Goal: Transaction & Acquisition: Book appointment/travel/reservation

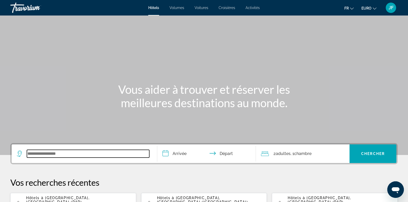
click at [38, 154] on input "Widget de recherche" at bounding box center [88, 154] width 122 height 8
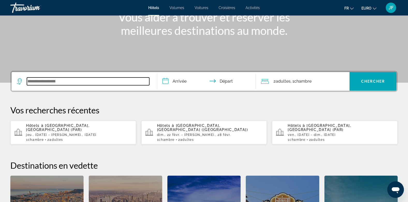
scroll to position [126, 0]
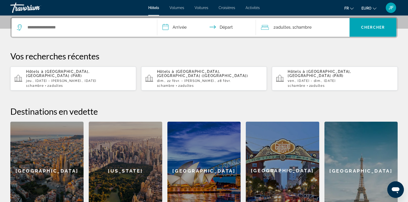
click at [323, 79] on p "ven., [DATE] - dim., [DATE]" at bounding box center [340, 81] width 106 height 4
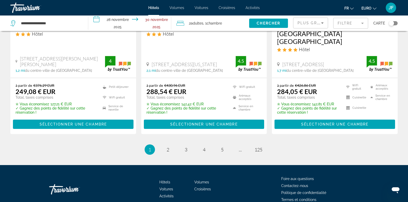
scroll to position [732, 0]
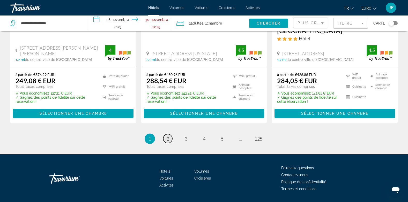
click at [169, 136] on span "2" at bounding box center [167, 139] width 3 height 6
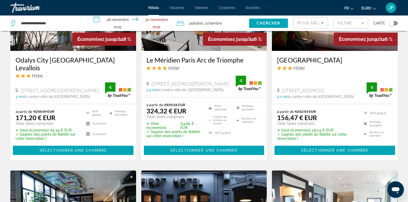
scroll to position [491, 0]
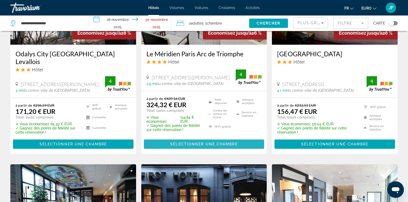
click at [193, 146] on span "Sélectionner une chambre" at bounding box center [203, 144] width 67 height 4
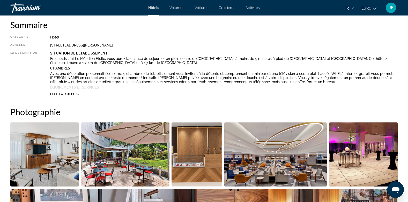
scroll to position [207, 0]
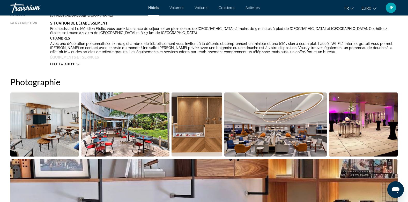
click at [77, 63] on icon "Contenu principal" at bounding box center [77, 64] width 3 height 3
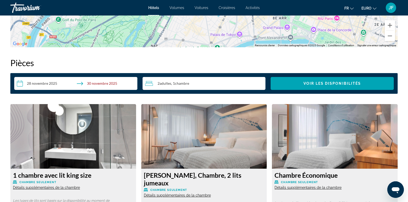
scroll to position [775, 0]
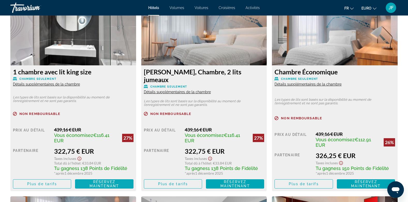
click at [111, 180] on span "Réservez maintenant" at bounding box center [103, 184] width 29 height 8
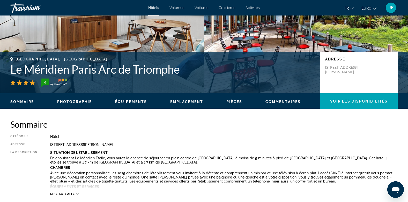
scroll to position [78, 0]
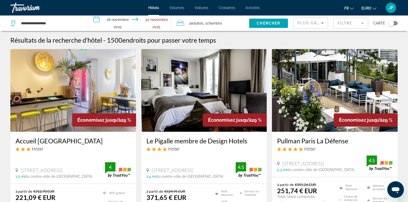
click at [190, 22] on font "2" at bounding box center [190, 23] width 2 height 4
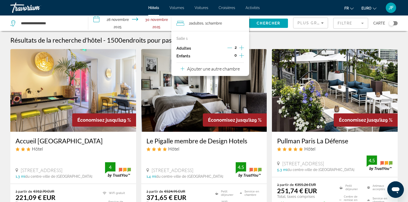
click at [230, 48] on icon "Décrément des adultes" at bounding box center [229, 48] width 5 height 0
click at [273, 24] on span "Chercher" at bounding box center [268, 23] width 24 height 4
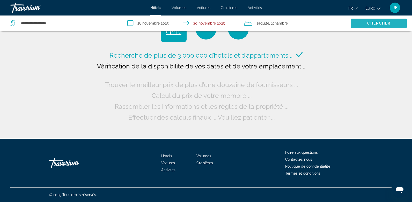
click at [377, 21] on span "Widget de recherche" at bounding box center [379, 23] width 56 height 12
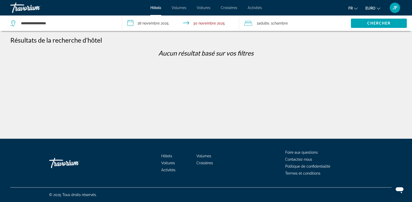
click at [264, 21] on span "Adulte" at bounding box center [263, 23] width 11 height 4
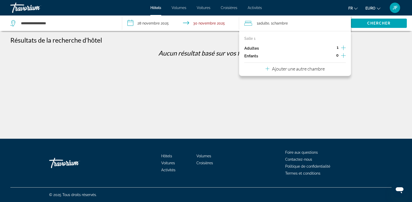
click at [343, 47] on icon "Augmenter les adultes" at bounding box center [343, 47] width 5 height 5
click at [368, 24] on span "Chercher" at bounding box center [379, 23] width 24 height 4
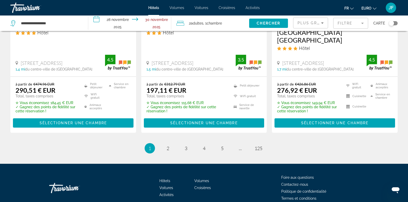
scroll to position [726, 0]
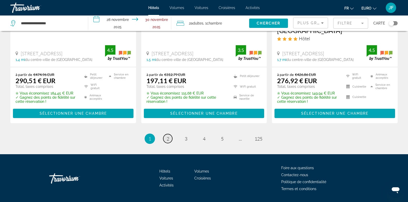
click at [166, 134] on link "page 2" at bounding box center [167, 138] width 9 height 9
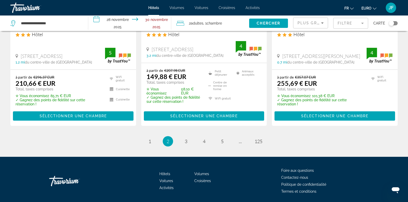
scroll to position [739, 0]
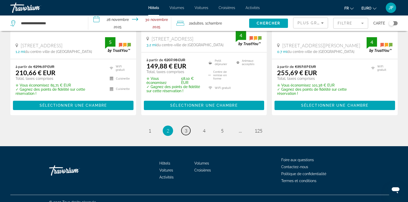
click at [188, 126] on link "page 3" at bounding box center [185, 130] width 9 height 9
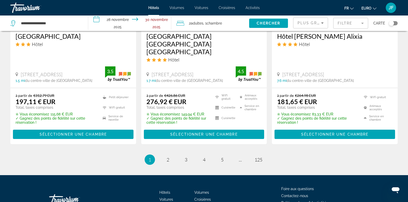
scroll to position [726, 0]
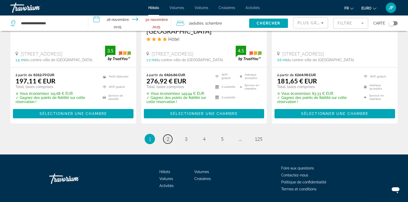
click at [166, 136] on span "2" at bounding box center [167, 139] width 3 height 6
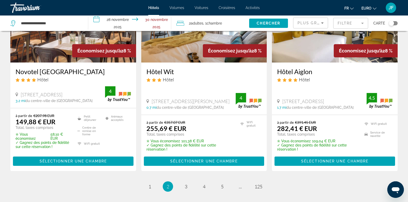
scroll to position [747, 0]
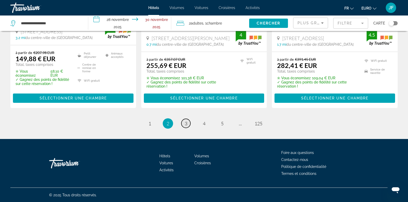
click at [187, 126] on span "3" at bounding box center [186, 124] width 3 height 6
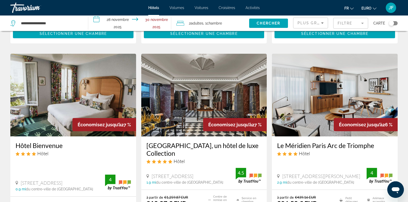
scroll to position [207, 0]
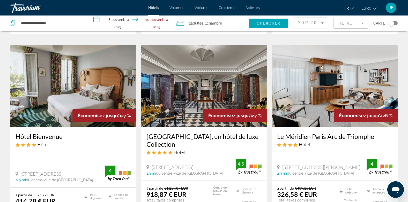
click at [313, 87] on img "Contenu principal" at bounding box center [335, 86] width 126 height 83
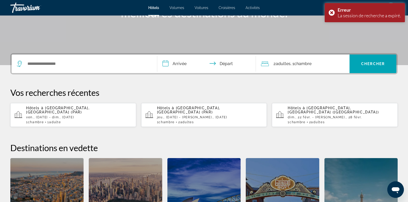
scroll to position [87, 0]
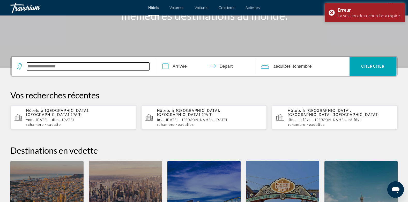
click at [34, 66] on input "Widget de recherche" at bounding box center [88, 67] width 122 height 8
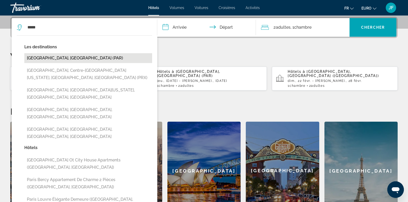
click at [76, 60] on button "[GEOGRAPHIC_DATA], [GEOGRAPHIC_DATA] (PAR)" at bounding box center [88, 58] width 128 height 10
type input "**********"
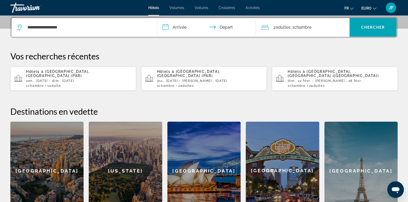
click at [70, 84] on div "1 Chambre pièces 1 Adulte Adultes" at bounding box center [79, 86] width 106 height 4
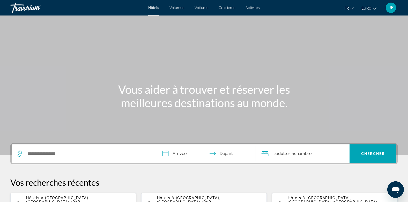
scroll to position [52, 0]
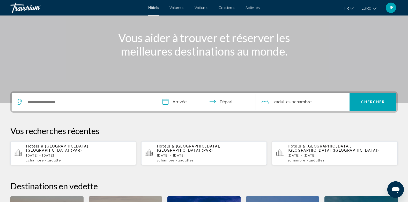
click at [94, 98] on div "Widget de recherche" at bounding box center [84, 102] width 135 height 19
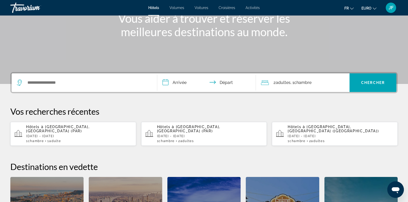
scroll to position [126, 0]
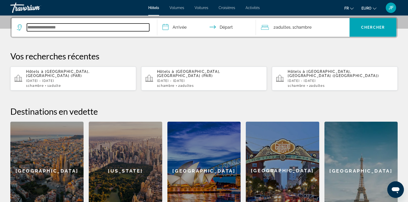
click at [46, 27] on input "Widget de recherche" at bounding box center [88, 28] width 122 height 8
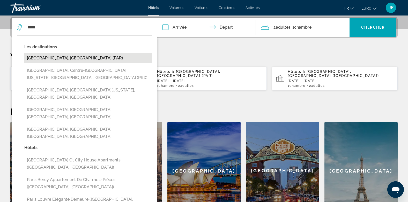
click at [48, 56] on button "[GEOGRAPHIC_DATA], [GEOGRAPHIC_DATA] (PAR)" at bounding box center [88, 58] width 128 height 10
type input "**********"
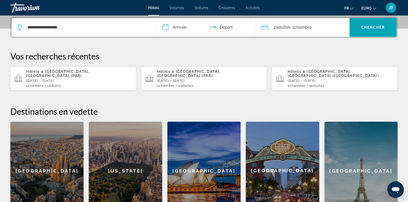
click at [165, 27] on input "**********" at bounding box center [207, 28] width 101 height 20
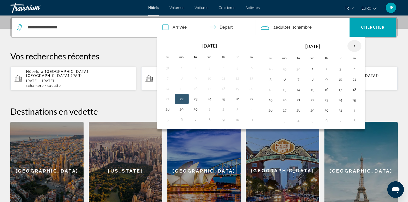
click at [354, 48] on th "Next month" at bounding box center [354, 45] width 14 height 11
click at [340, 111] on button "28" at bounding box center [340, 110] width 8 height 7
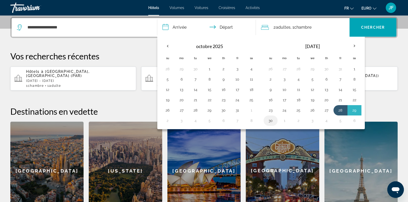
click at [270, 124] on button "30" at bounding box center [270, 120] width 8 height 7
type input "**********"
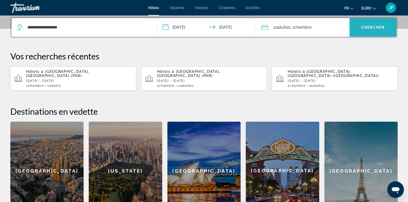
click at [379, 27] on span "Chercher" at bounding box center [373, 27] width 24 height 4
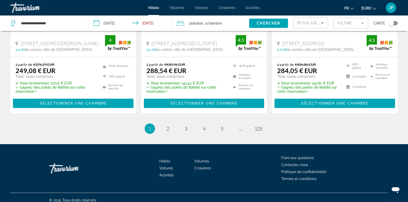
scroll to position [732, 0]
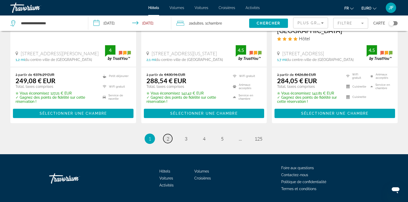
click at [168, 136] on span "2" at bounding box center [167, 139] width 3 height 6
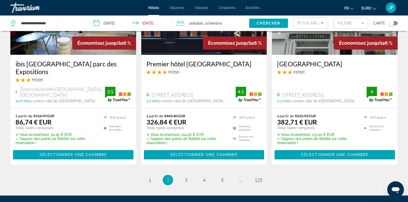
scroll to position [739, 0]
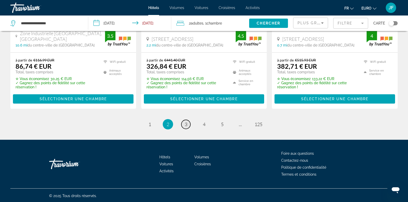
click at [186, 122] on span "3" at bounding box center [186, 124] width 3 height 6
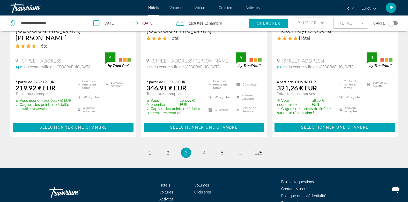
scroll to position [740, 0]
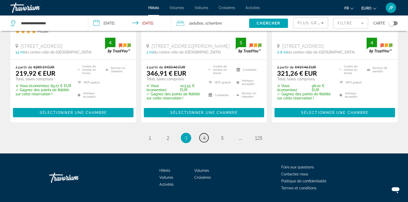
click at [205, 135] on span "4" at bounding box center [204, 138] width 3 height 6
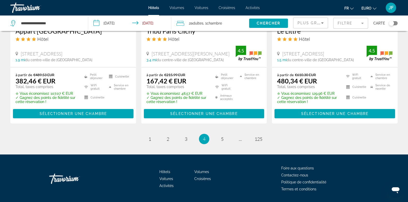
scroll to position [724, 0]
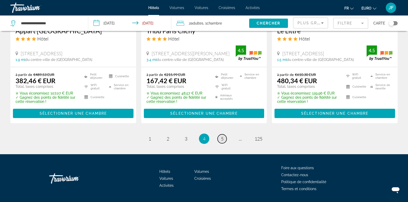
click at [222, 136] on span "5" at bounding box center [222, 139] width 3 height 6
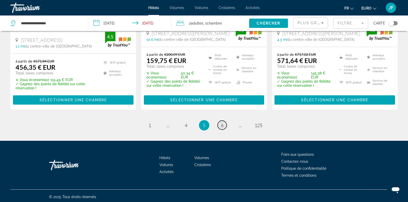
scroll to position [752, 0]
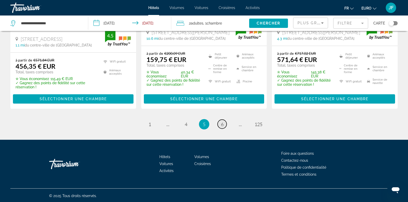
click at [223, 125] on span "6" at bounding box center [222, 124] width 3 height 6
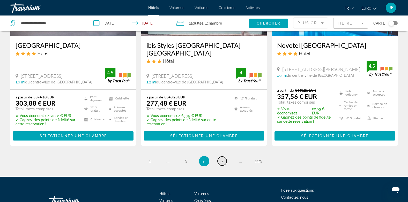
scroll to position [739, 0]
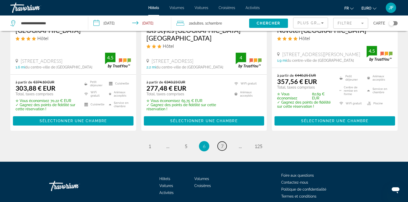
click at [223, 143] on span "7" at bounding box center [222, 146] width 3 height 6
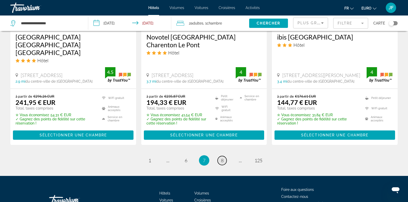
scroll to position [732, 0]
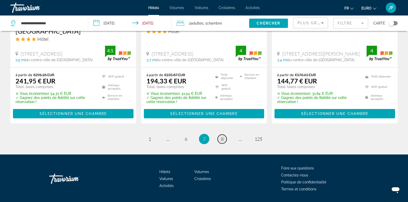
click at [223, 136] on span "8" at bounding box center [222, 139] width 3 height 6
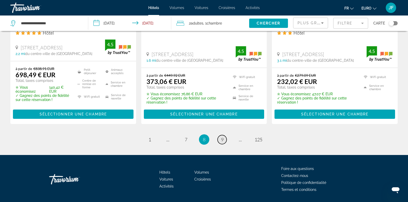
scroll to position [738, 0]
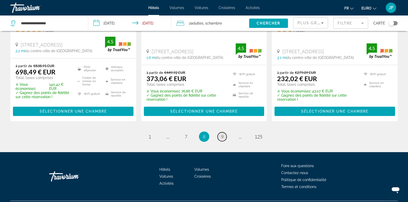
click at [223, 134] on span "9" at bounding box center [222, 137] width 3 height 6
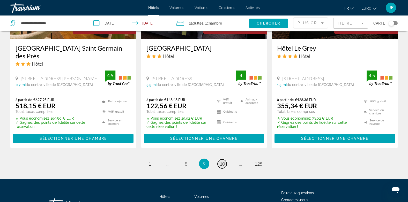
scroll to position [712, 0]
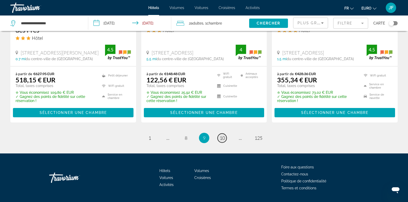
click at [223, 135] on span "10" at bounding box center [221, 138] width 5 height 6
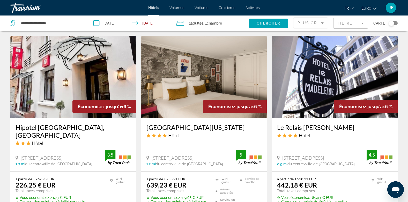
scroll to position [672, 0]
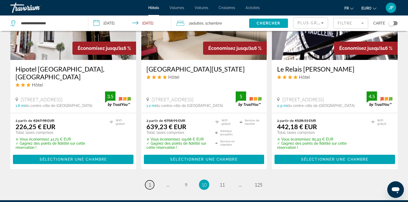
click at [149, 182] on span "1" at bounding box center [149, 185] width 3 height 6
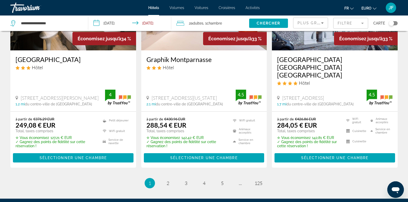
scroll to position [732, 0]
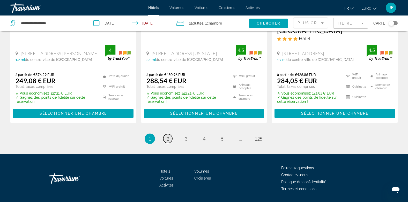
click at [169, 136] on span "2" at bounding box center [167, 139] width 3 height 6
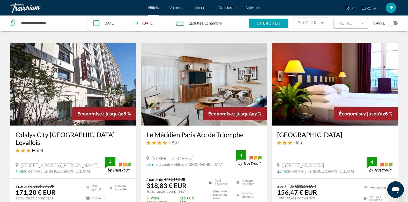
scroll to position [439, 0]
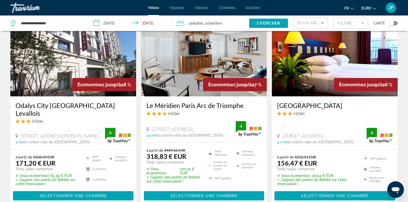
click at [178, 85] on img "Contenu principal" at bounding box center [204, 55] width 126 height 83
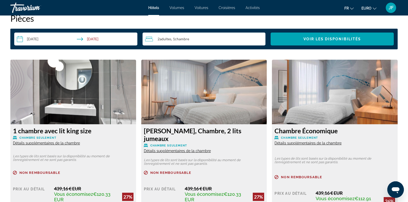
scroll to position [801, 0]
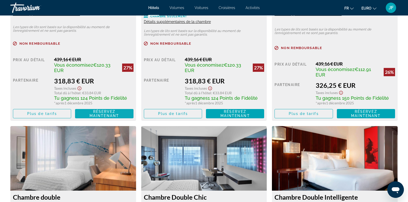
click at [104, 110] on span "Réservez maintenant" at bounding box center [103, 114] width 29 height 8
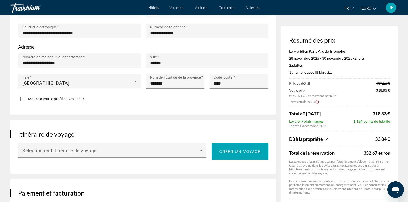
scroll to position [258, 0]
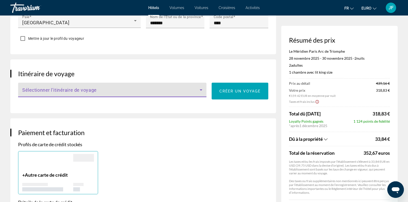
click at [198, 88] on icon "Contenu principal" at bounding box center [201, 90] width 6 height 6
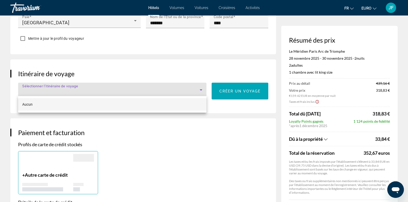
click at [188, 108] on mat-option "Aucun" at bounding box center [112, 104] width 188 height 12
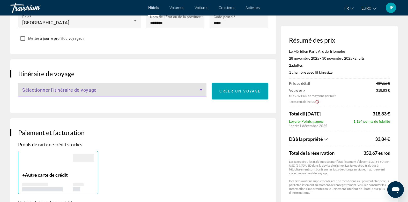
click at [185, 90] on span "Contenu principal" at bounding box center [110, 92] width 177 height 6
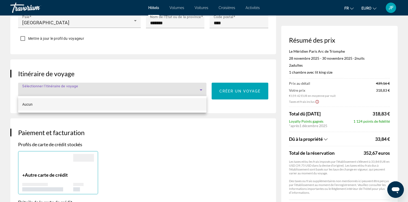
click at [184, 90] on div at bounding box center [204, 101] width 408 height 202
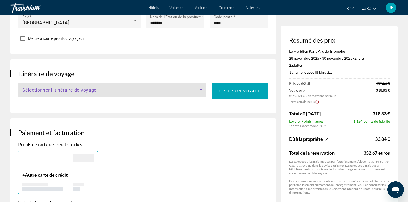
click at [202, 92] on div "Contenu principal" at bounding box center [112, 92] width 180 height 6
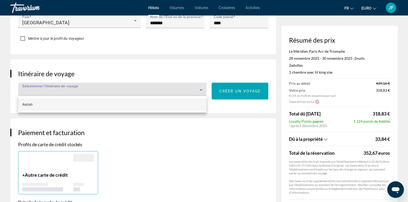
click at [242, 94] on div at bounding box center [204, 101] width 408 height 202
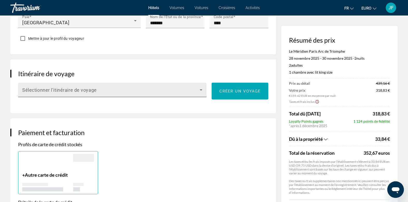
click at [105, 86] on div "Sélectionner l’itinéraire de voyage" at bounding box center [112, 90] width 180 height 14
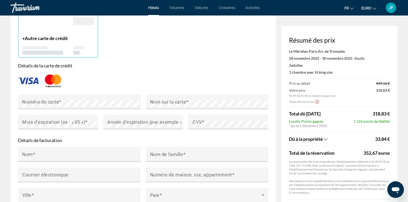
scroll to position [388, 0]
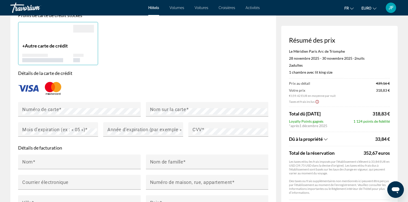
click at [59, 108] on div at bounding box center [204, 101] width 408 height 202
click at [60, 108] on span "Contenu principal" at bounding box center [60, 108] width 3 height 5
click at [167, 110] on mat-label "Nom sur la carte" at bounding box center [168, 108] width 36 height 5
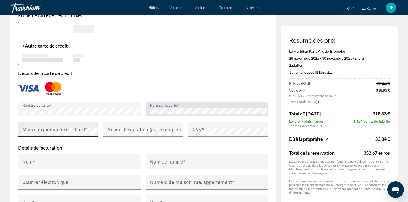
click at [80, 131] on mat-label "Mois d’expiration (ex : « 05 »)" at bounding box center [53, 129] width 63 height 5
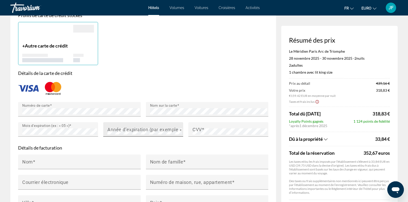
click at [132, 130] on mat-label "Année d’expiration (par exemple « 2030 »)" at bounding box center [153, 129] width 92 height 5
click at [201, 130] on mat-label "CVV" at bounding box center [196, 129] width 9 height 5
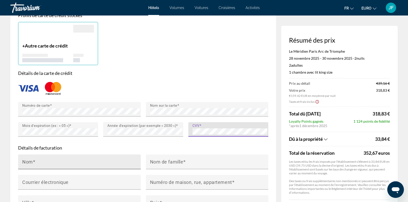
click at [65, 164] on input "Nom" at bounding box center [80, 164] width 117 height 6
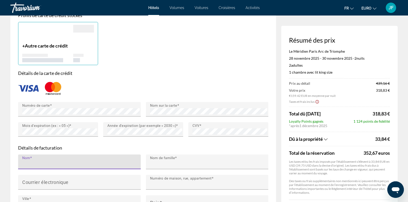
type input "**********"
type input "*******"
type input "**********"
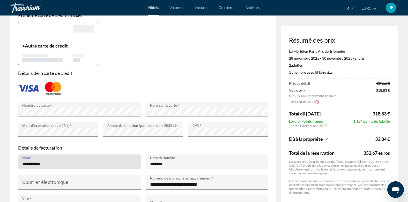
type input "****"
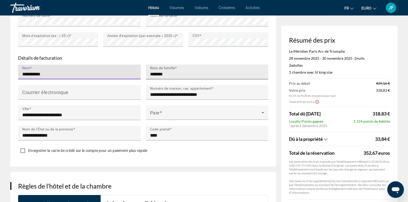
scroll to position [491, 0]
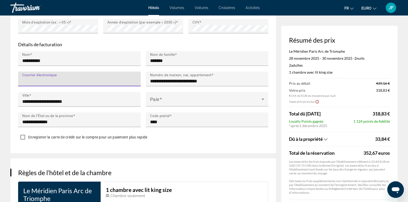
click at [70, 80] on input "Courrier électronique" at bounding box center [80, 81] width 117 height 6
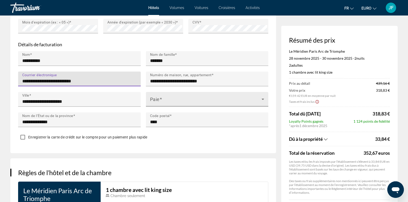
type input "**********"
click at [258, 99] on span "Contenu principal" at bounding box center [206, 101] width 112 height 6
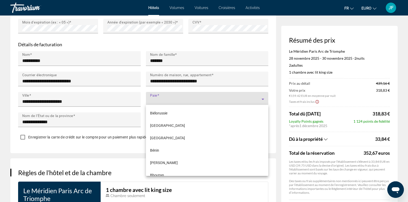
scroll to position [258, 0]
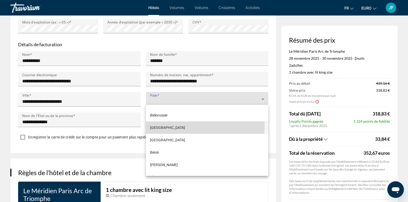
click at [173, 126] on mat-option "[GEOGRAPHIC_DATA]" at bounding box center [207, 127] width 123 height 12
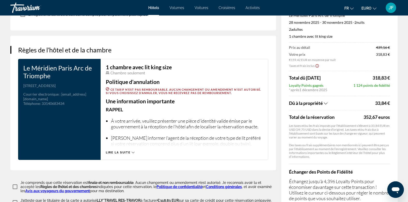
scroll to position [672, 0]
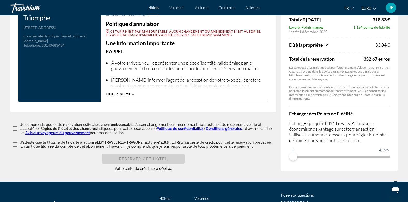
click at [133, 93] on icon "Contenu principal" at bounding box center [133, 94] width 3 height 3
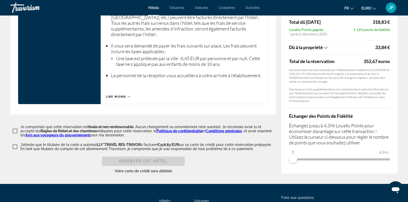
scroll to position [905, 0]
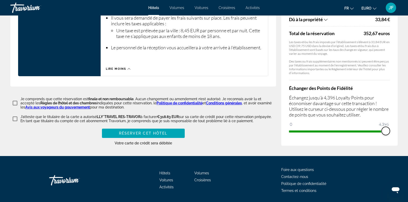
drag, startPoint x: 295, startPoint y: 117, endPoint x: 394, endPoint y: 118, distance: 99.5
click at [394, 118] on div "Résumé des prix Le Méridien Paris Arc de Triomphe [DATE] - [DATE] - 2 nuit nuit…" at bounding box center [339, 22] width 116 height 247
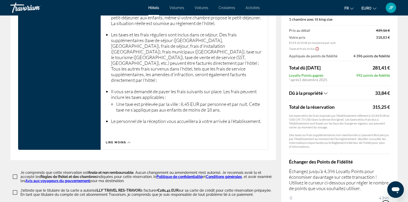
scroll to position [909, 0]
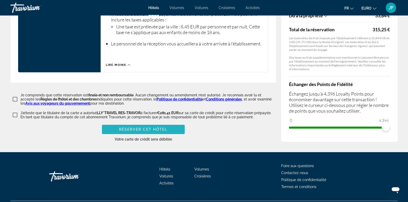
click at [177, 123] on span "Contenu principal" at bounding box center [143, 129] width 83 height 12
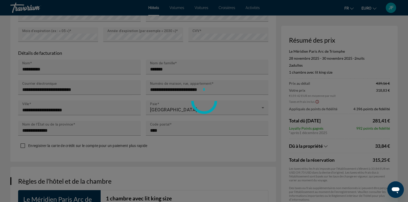
scroll to position [443, 0]
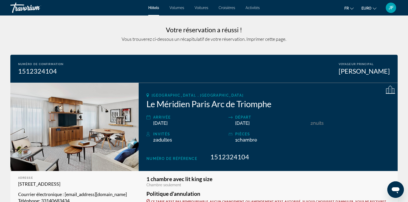
click at [392, 9] on span "JF" at bounding box center [390, 7] width 5 height 5
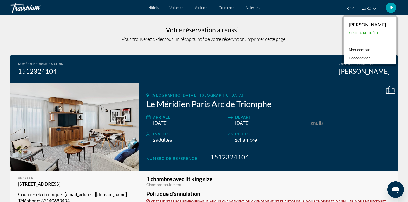
click at [294, 57] on div "Numéro de confirmation 1512324104 Voyageur principal [PERSON_NAME]" at bounding box center [203, 69] width 387 height 28
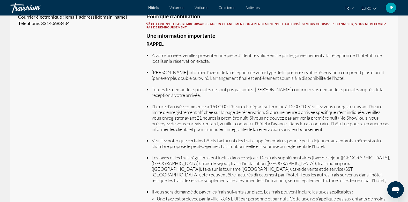
scroll to position [258, 0]
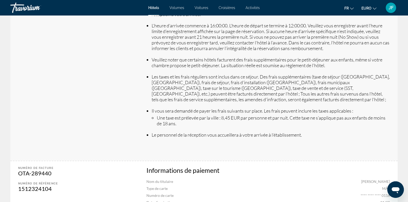
click at [391, 10] on span "JF" at bounding box center [390, 7] width 5 height 5
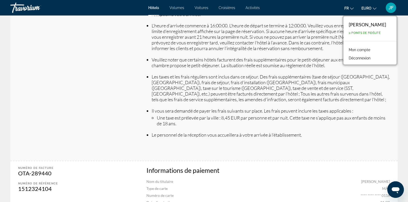
click at [361, 57] on button "Déconnexion" at bounding box center [359, 58] width 27 height 7
